Goal: Obtain resource: Download file/media

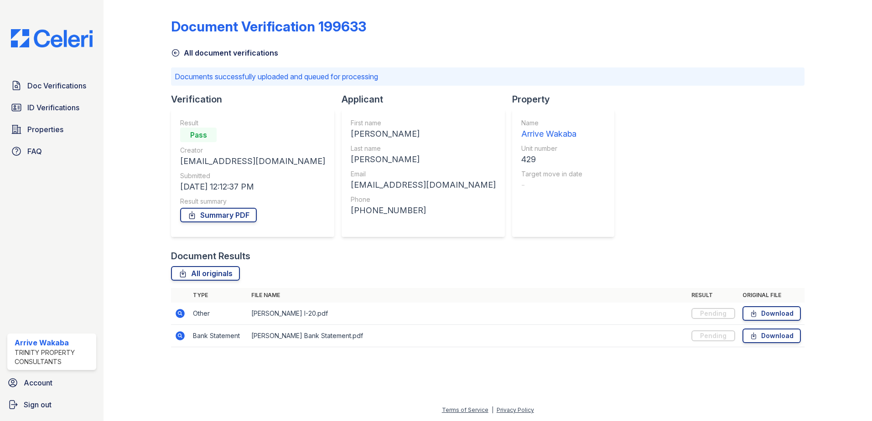
click at [43, 97] on div "Doc Verifications ID Verifications Properties FAQ" at bounding box center [52, 119] width 96 height 84
click at [50, 88] on span "Doc Verifications" at bounding box center [56, 85] width 59 height 11
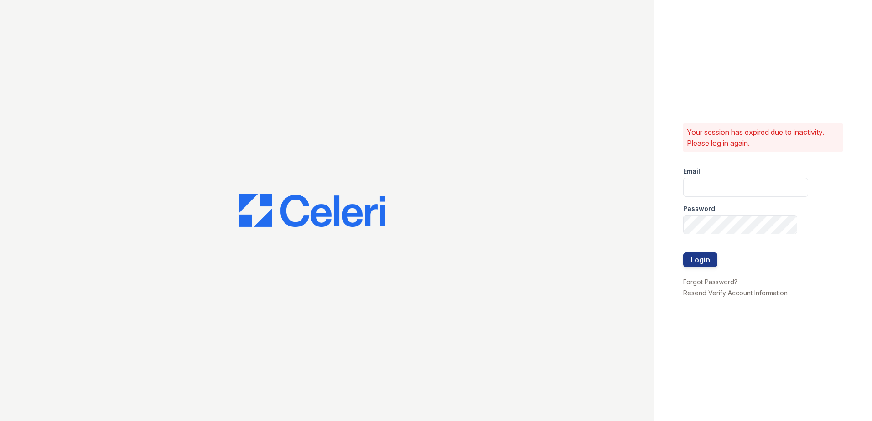
type input "Arrivewakaba@trinity-pm.com"
click at [699, 260] on button "Login" at bounding box center [700, 260] width 34 height 15
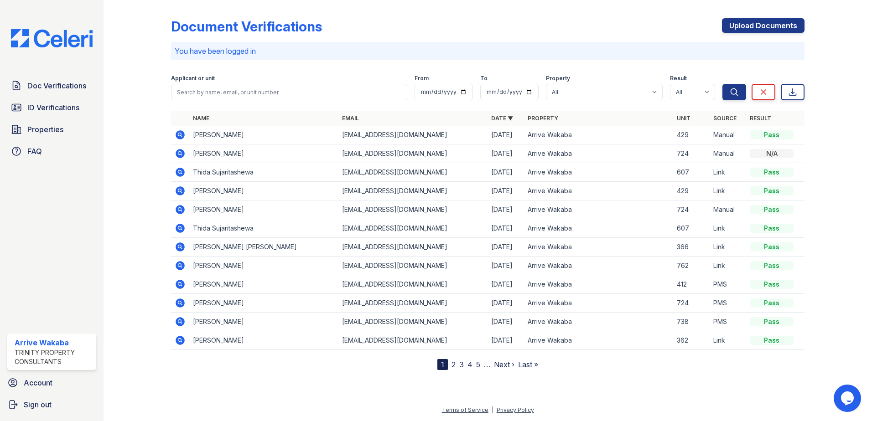
click at [181, 172] on icon at bounding box center [179, 172] width 2 height 2
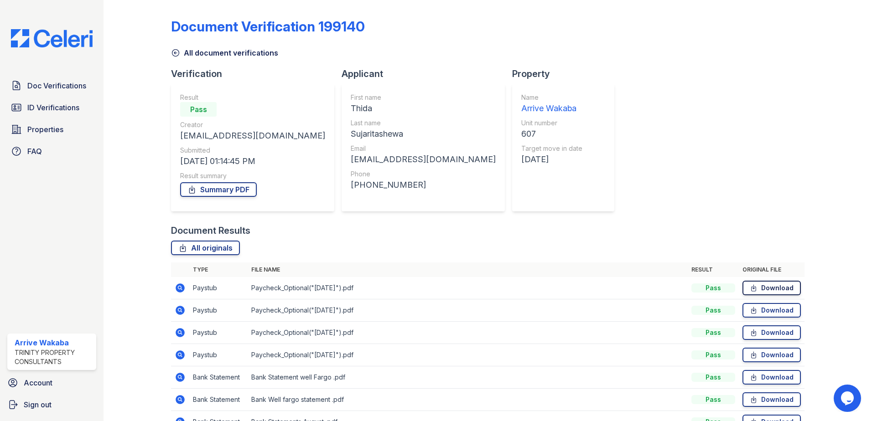
click at [775, 286] on link "Download" at bounding box center [772, 288] width 58 height 15
click at [72, 83] on span "Doc Verifications" at bounding box center [56, 85] width 59 height 11
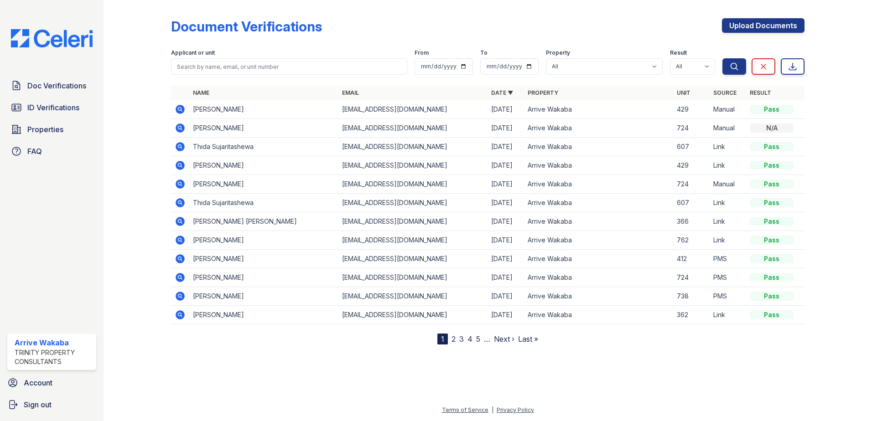
click at [179, 129] on icon at bounding box center [180, 128] width 11 height 11
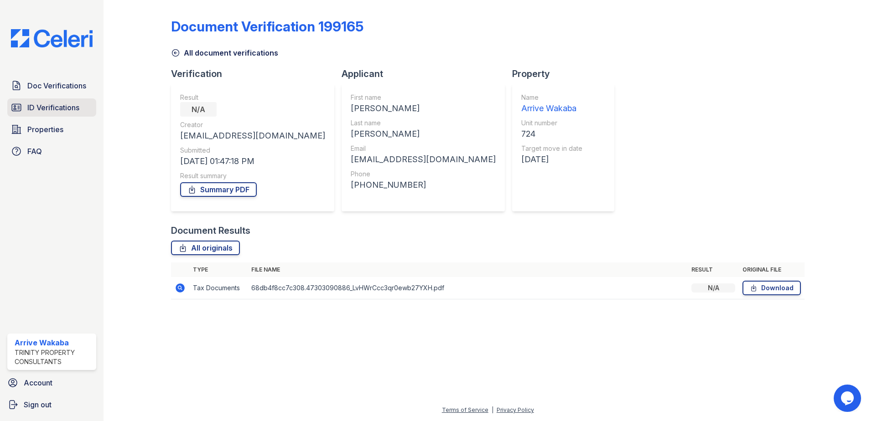
click at [66, 106] on span "ID Verifications" at bounding box center [53, 107] width 52 height 11
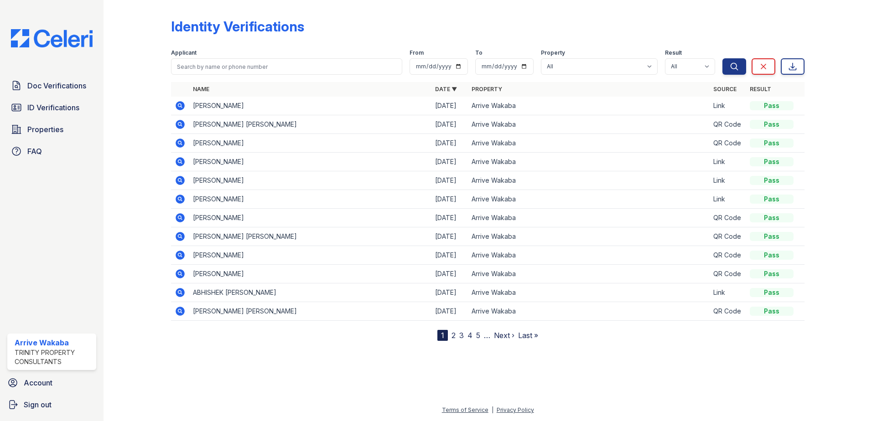
click at [62, 82] on span "Doc Verifications" at bounding box center [56, 85] width 59 height 11
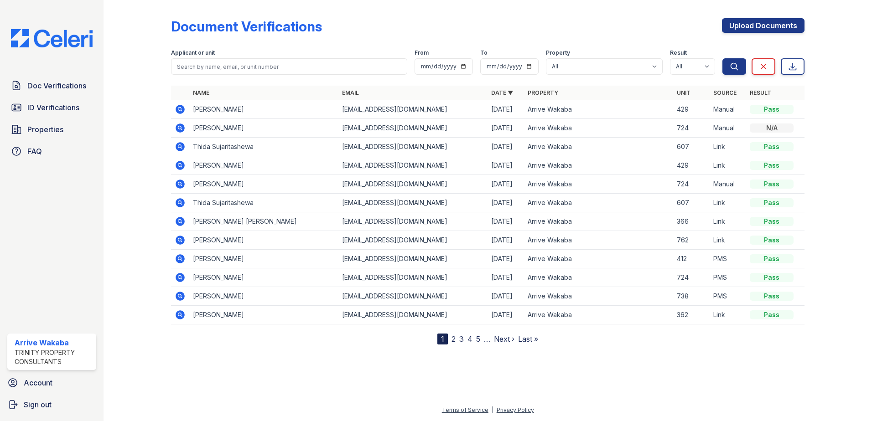
click at [179, 201] on icon at bounding box center [180, 203] width 11 height 11
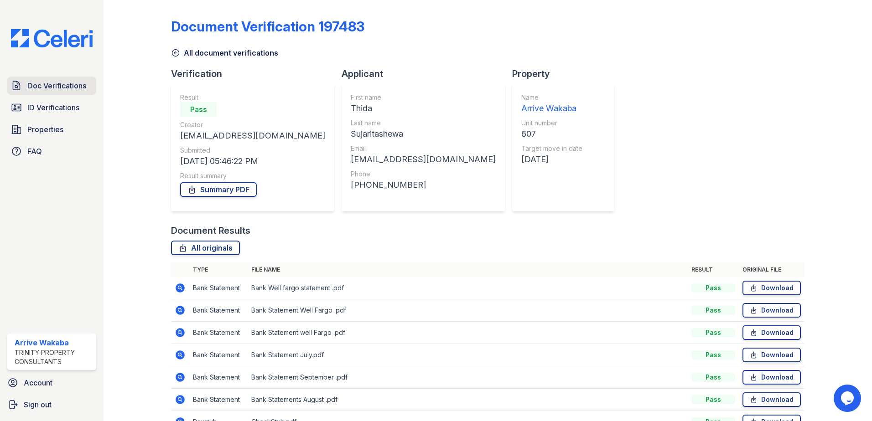
click at [67, 92] on link "Doc Verifications" at bounding box center [51, 86] width 89 height 18
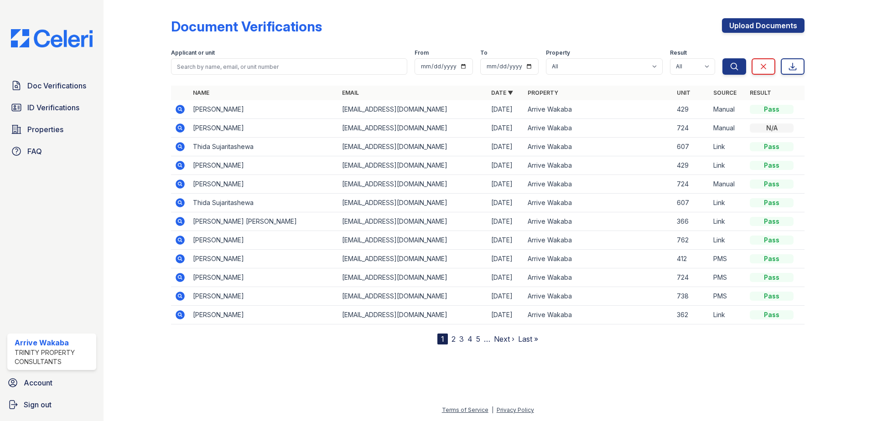
click at [182, 202] on icon at bounding box center [180, 202] width 9 height 9
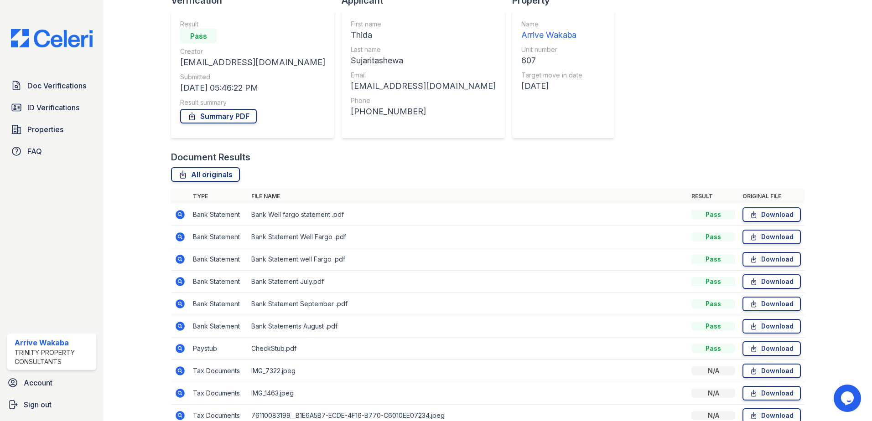
scroll to position [91, 0]
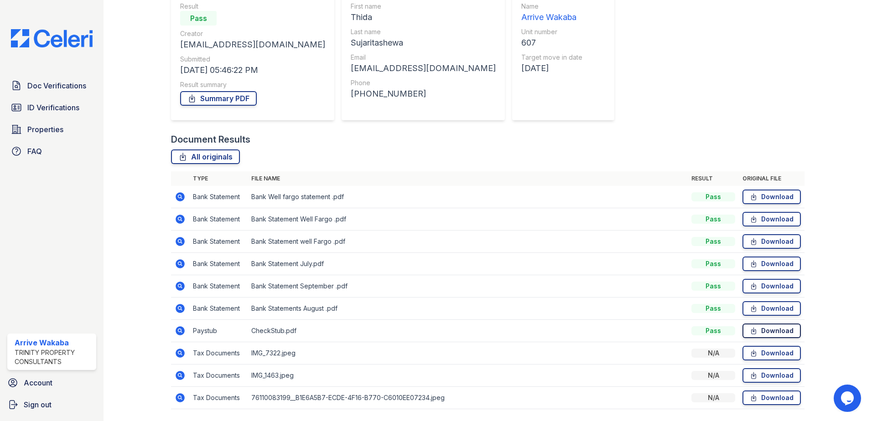
click at [752, 332] on icon at bounding box center [754, 331] width 5 height 6
click at [759, 340] on td "Download" at bounding box center [772, 331] width 66 height 22
click at [761, 331] on link "Download" at bounding box center [772, 331] width 58 height 15
